Goal: Information Seeking & Learning: Find contact information

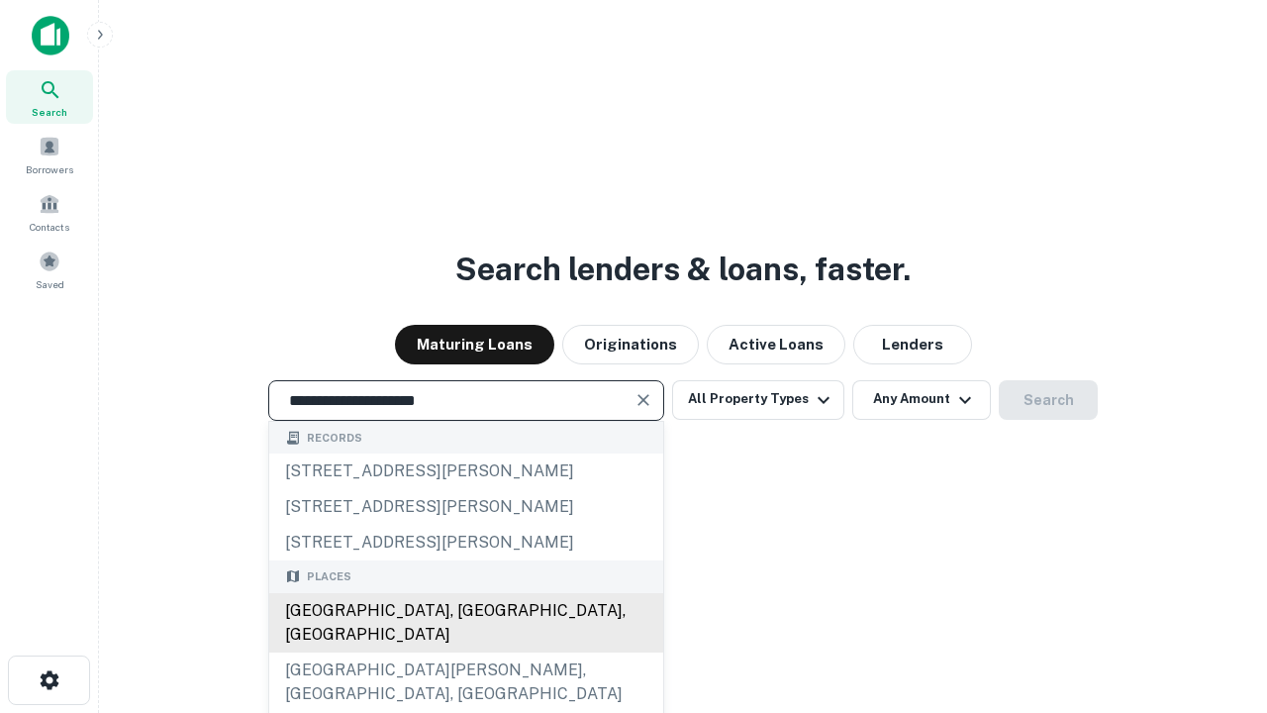
click at [465, 652] on div "Santa Monica, CA, USA" at bounding box center [466, 622] width 394 height 59
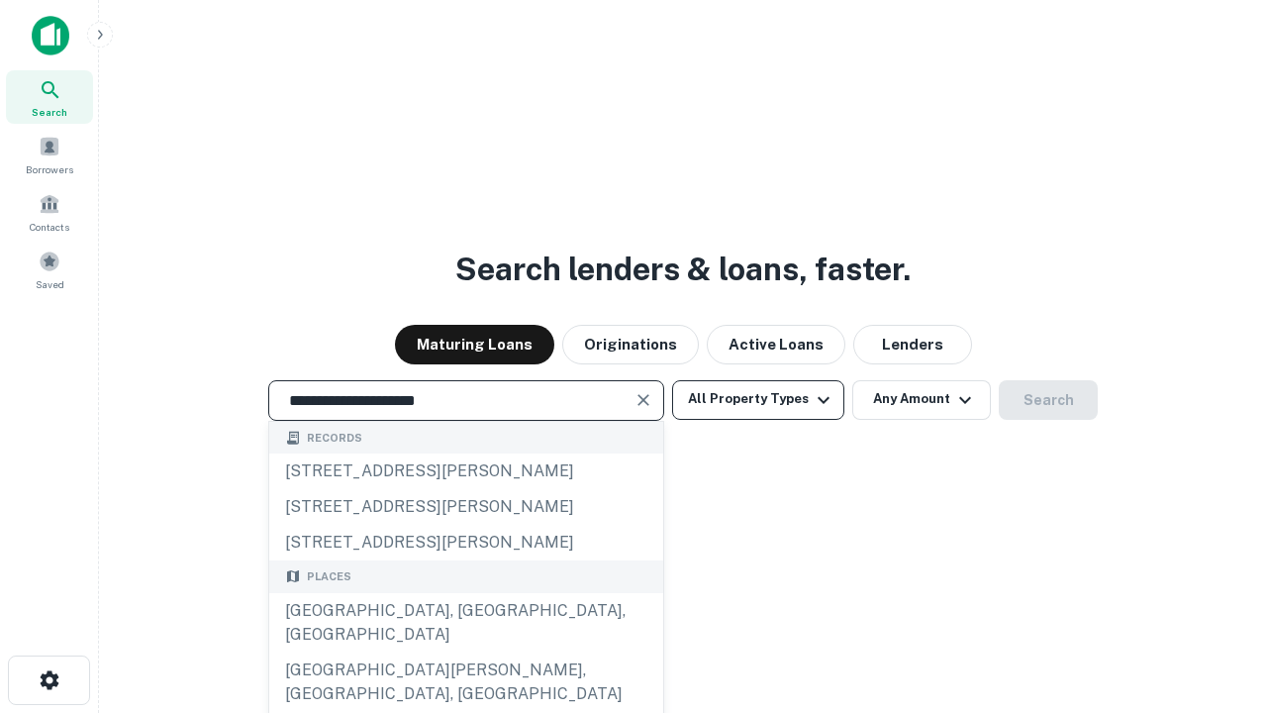
click at [758, 399] on button "All Property Types" at bounding box center [758, 400] width 172 height 40
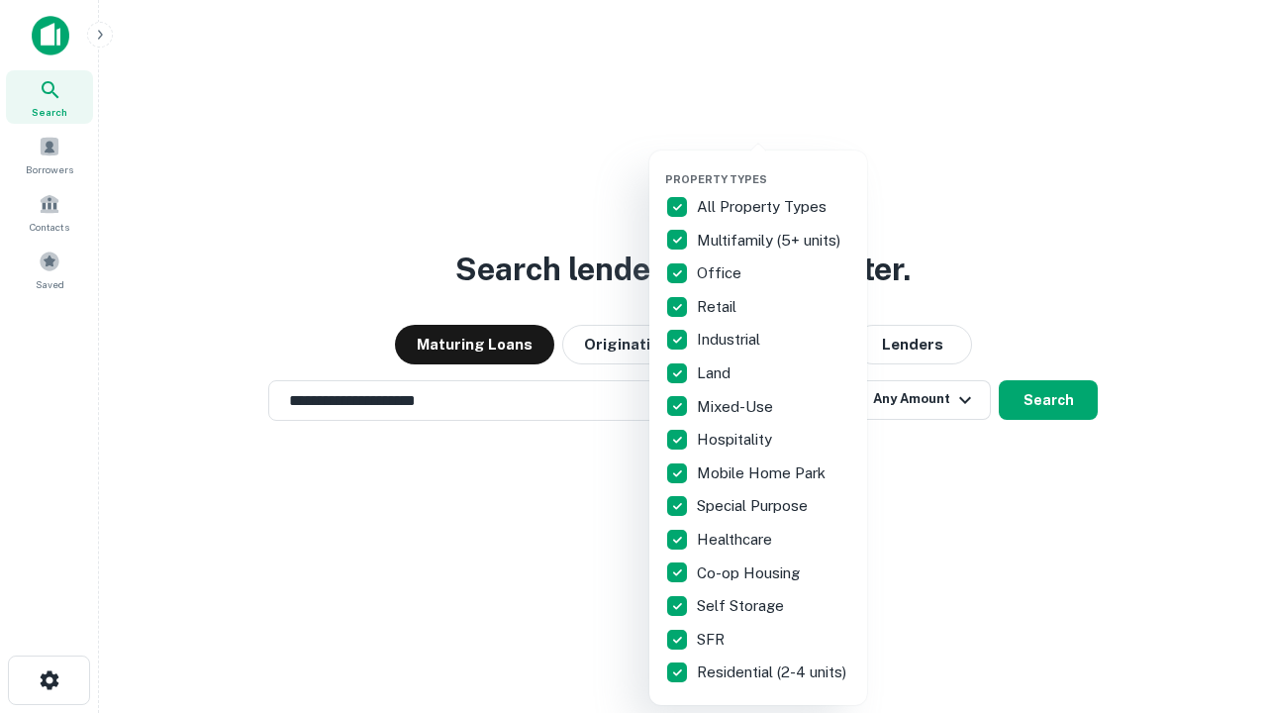
type input "**********"
click at [774, 166] on button "button" at bounding box center [774, 166] width 218 height 1
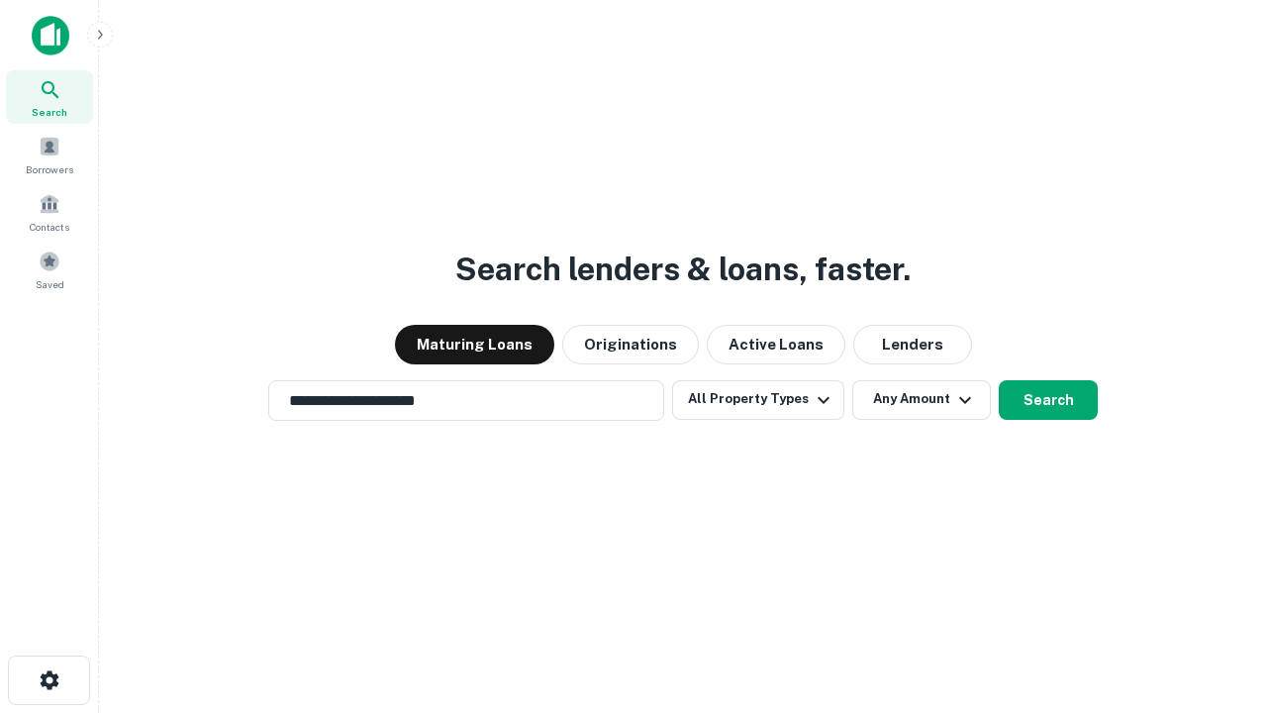
scroll to position [12, 239]
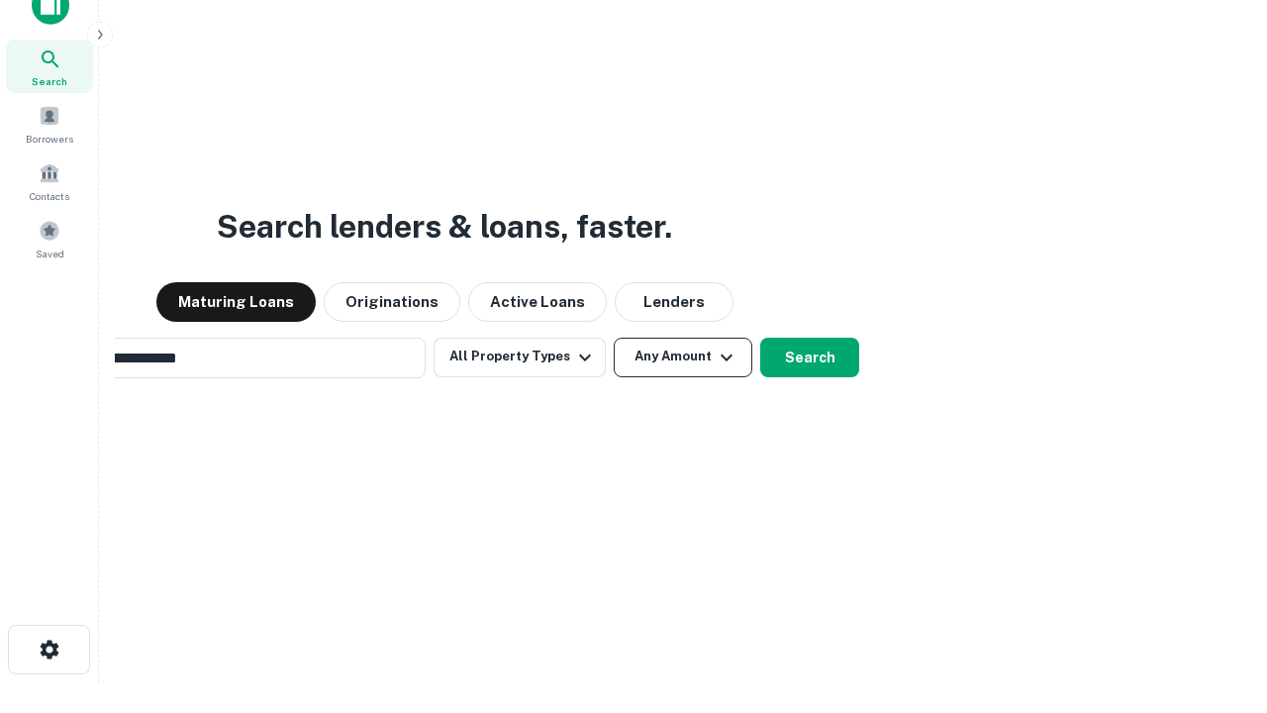
click at [614, 338] on button "Any Amount" at bounding box center [683, 358] width 139 height 40
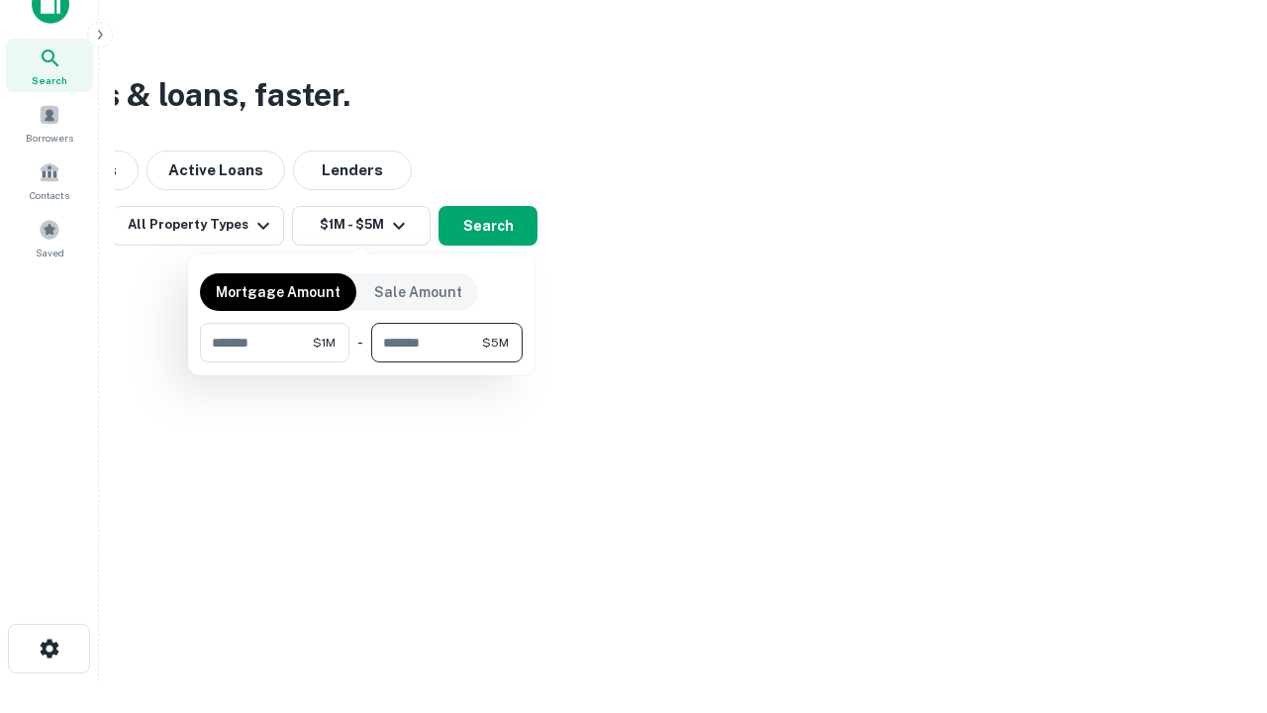
type input "*******"
click at [361, 362] on button "button" at bounding box center [361, 362] width 323 height 1
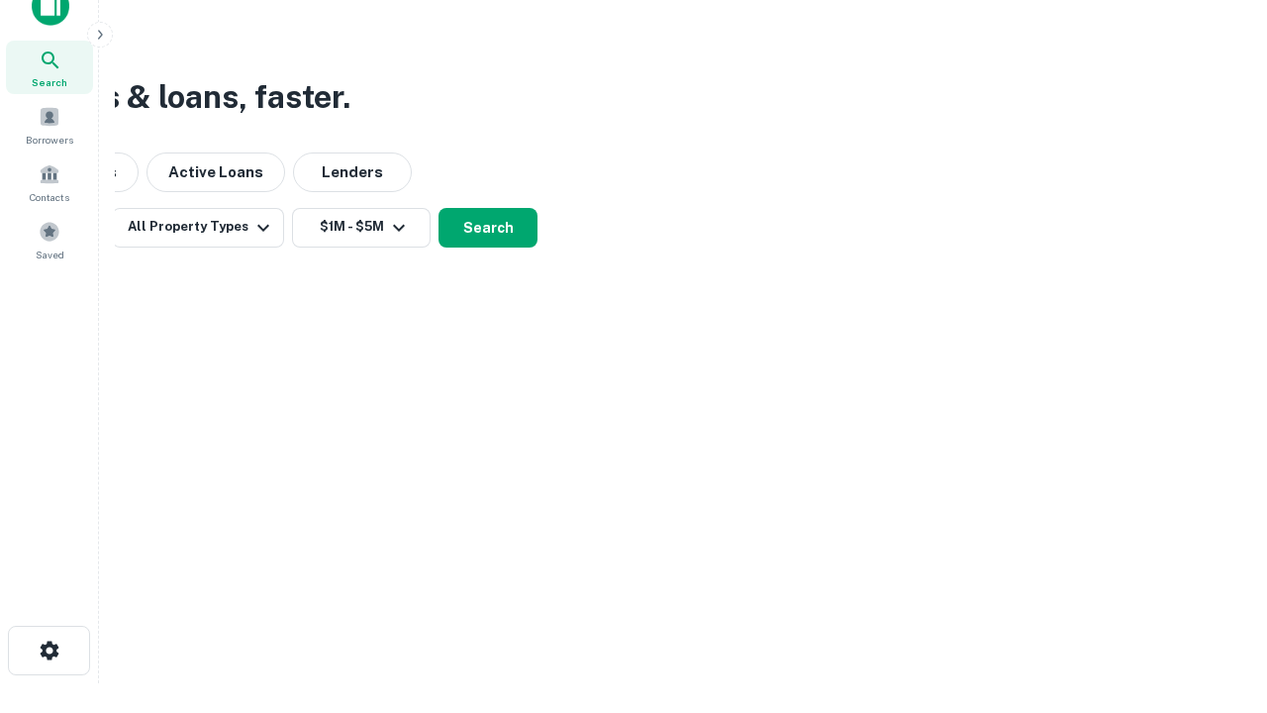
scroll to position [12, 365]
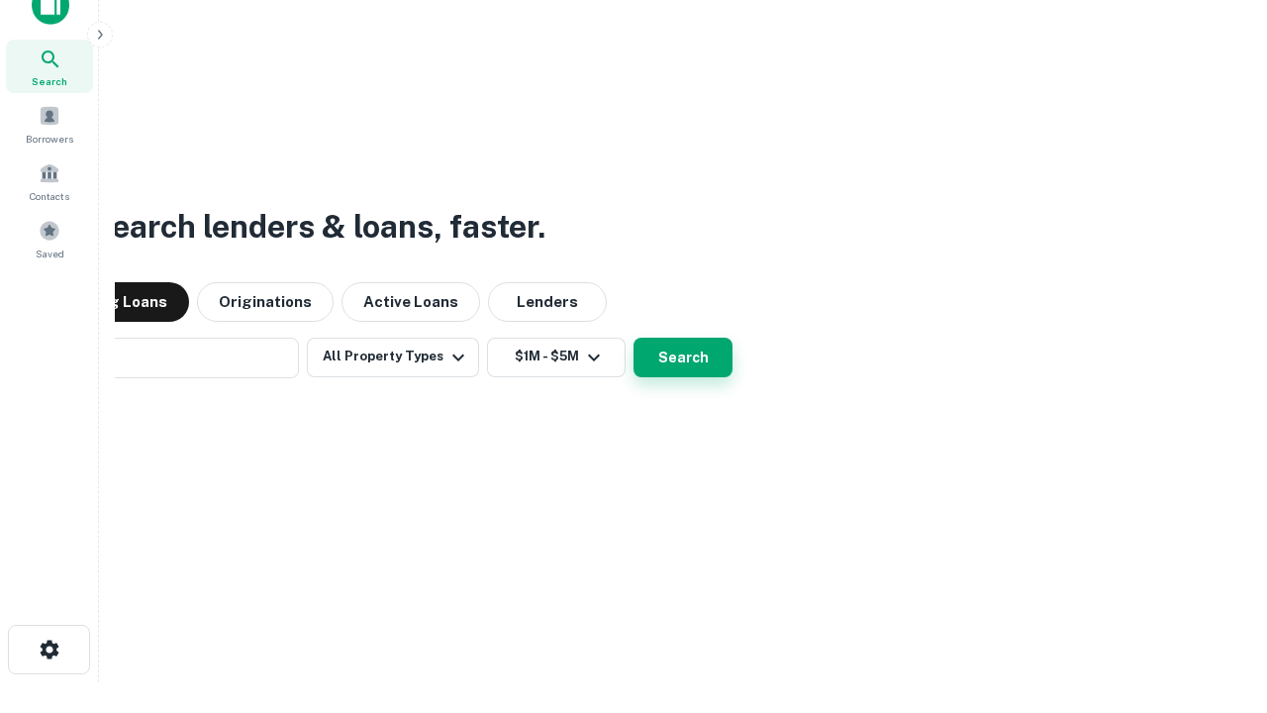
click at [634, 338] on button "Search" at bounding box center [683, 358] width 99 height 40
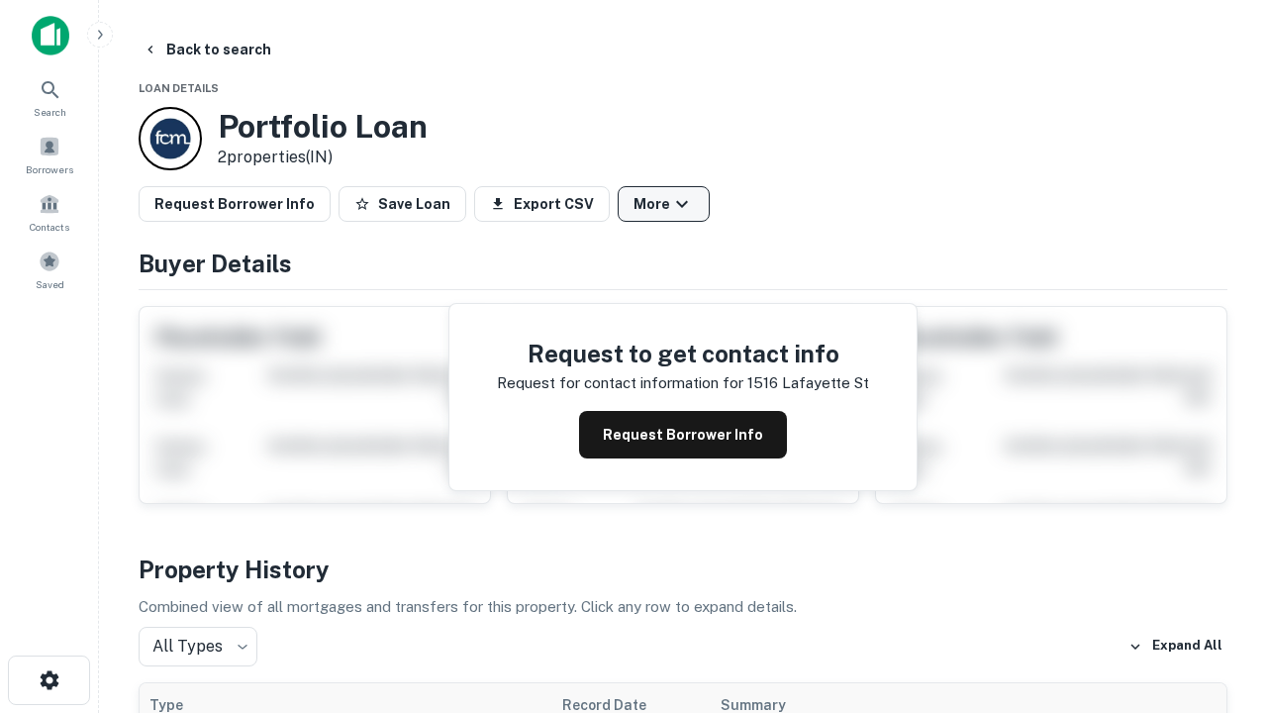
click at [663, 204] on button "More" at bounding box center [664, 204] width 92 height 36
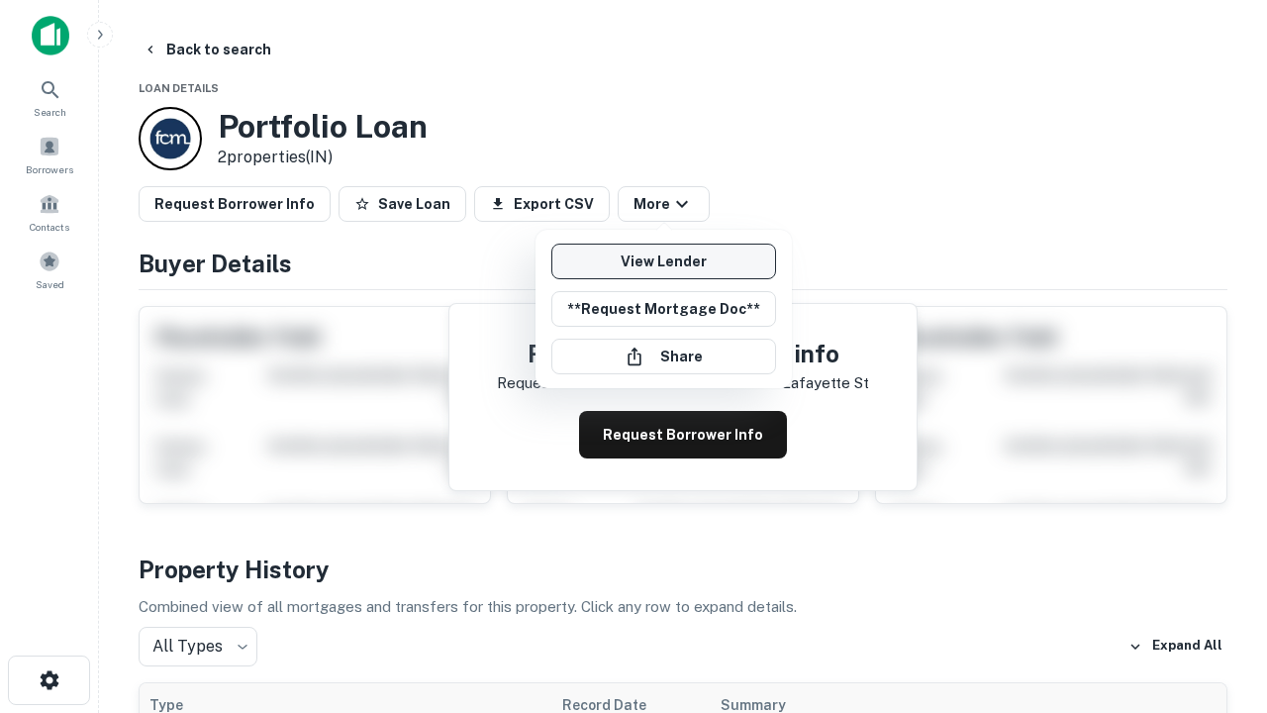
click at [663, 261] on link "View Lender" at bounding box center [663, 262] width 225 height 36
